Goal: Information Seeking & Learning: Learn about a topic

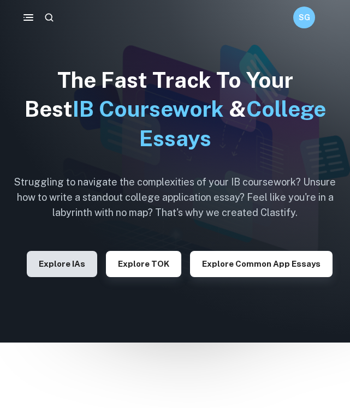
click at [69, 266] on button "Explore IAs" at bounding box center [62, 264] width 70 height 26
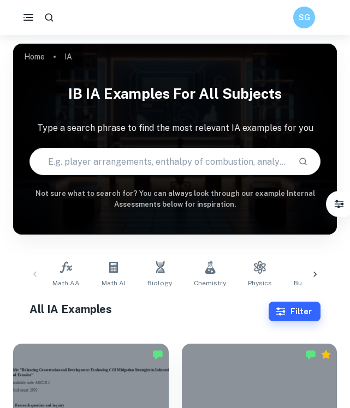
click at [326, 273] on div at bounding box center [315, 274] width 26 height 36
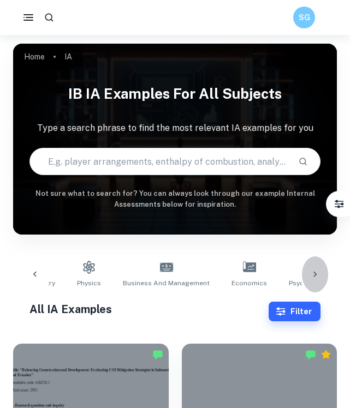
click at [318, 273] on icon at bounding box center [314, 274] width 11 height 11
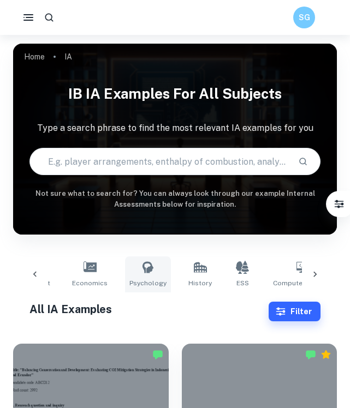
scroll to position [0, 342]
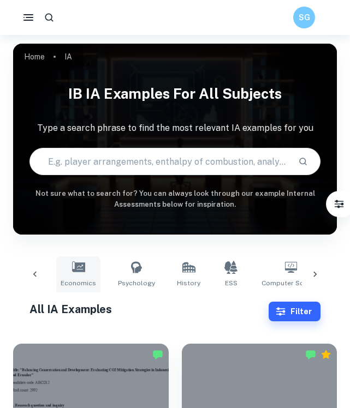
click at [64, 282] on span "Economics" at bounding box center [78, 283] width 35 height 10
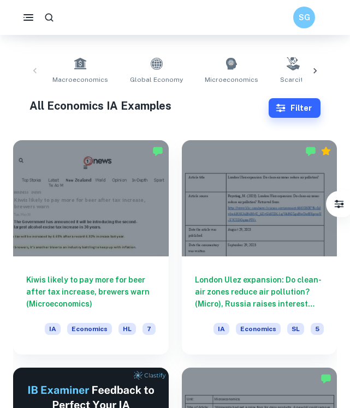
scroll to position [212, 0]
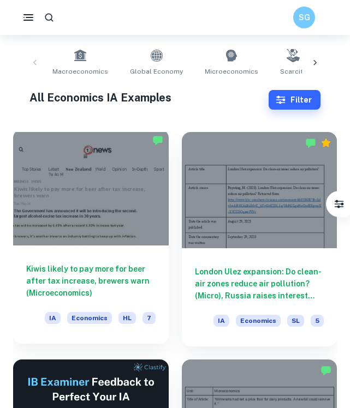
click at [92, 280] on h6 "Kiwis likely to pay more for beer after tax increase, brewers warn (Microeconom…" at bounding box center [90, 281] width 129 height 36
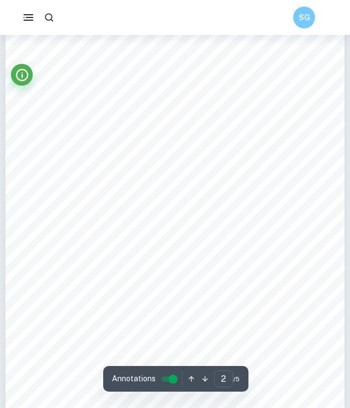
type input "1"
